Goal: Check status: Check status

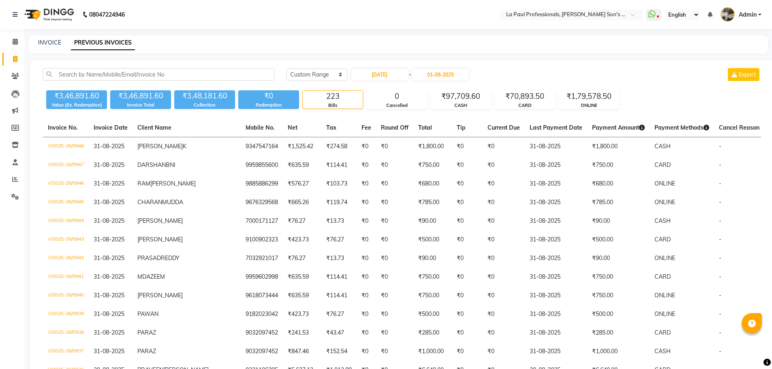
select select "range"
click at [397, 76] on input "01-08-2025" at bounding box center [379, 74] width 57 height 11
select select "8"
select select "2025"
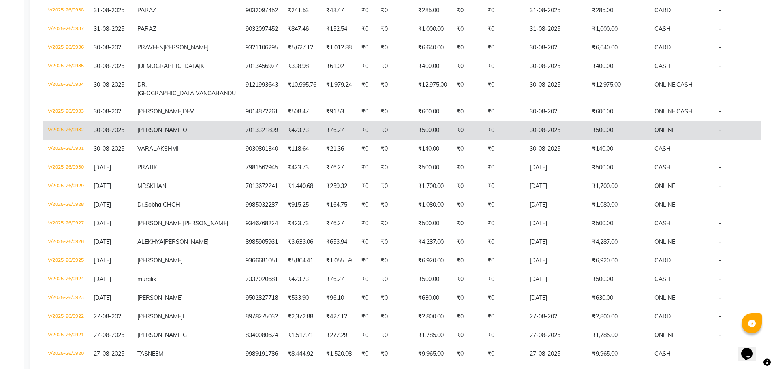
scroll to position [324, 0]
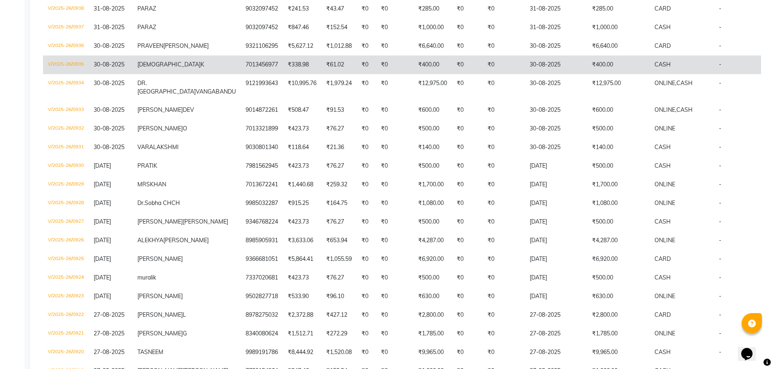
click at [452, 74] on td "₹0" at bounding box center [467, 65] width 31 height 19
